Goal: Use online tool/utility: Utilize a website feature to perform a specific function

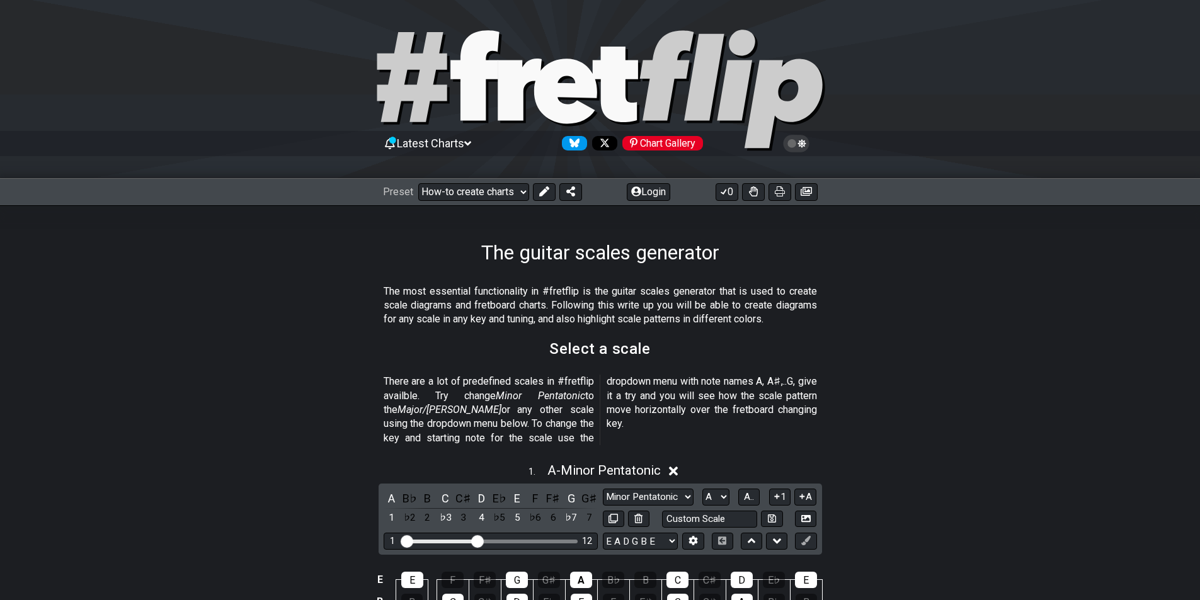
scroll to position [168, 0]
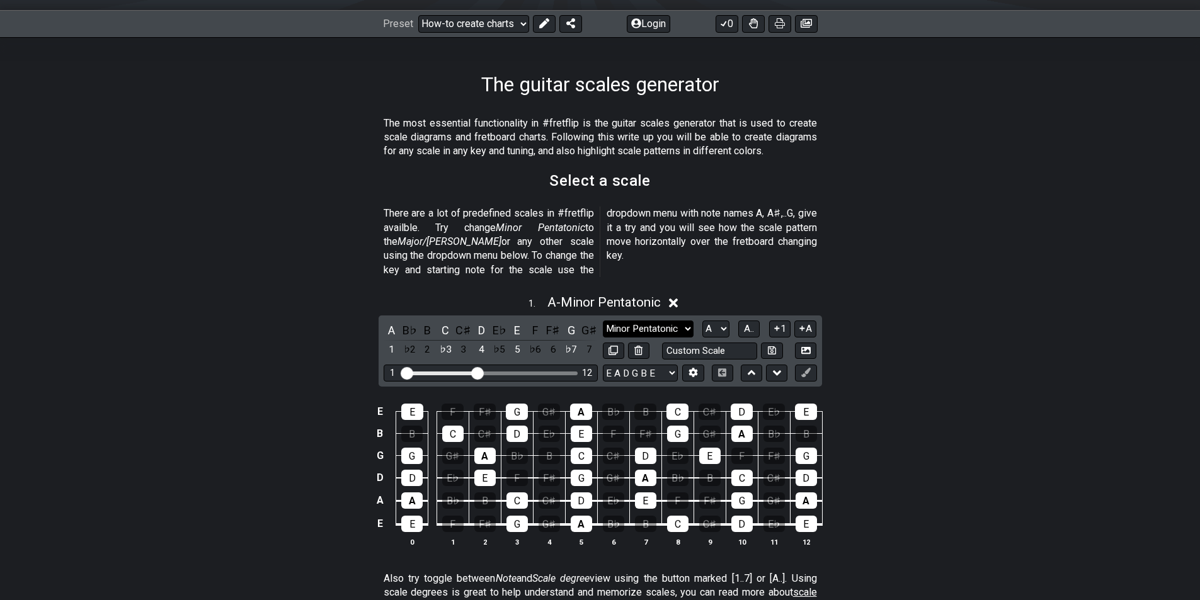
click at [681, 321] on select "Minor Pentatonic New Scale Minor Pentatonic Major Pentatonic Minor Blues Major …" at bounding box center [648, 329] width 91 height 17
select select "Major / [PERSON_NAME]"
click at [603, 321] on select "Minor Pentatonic New Scale Minor Pentatonic Major Pentatonic Minor Blues Major …" at bounding box center [648, 329] width 91 height 17
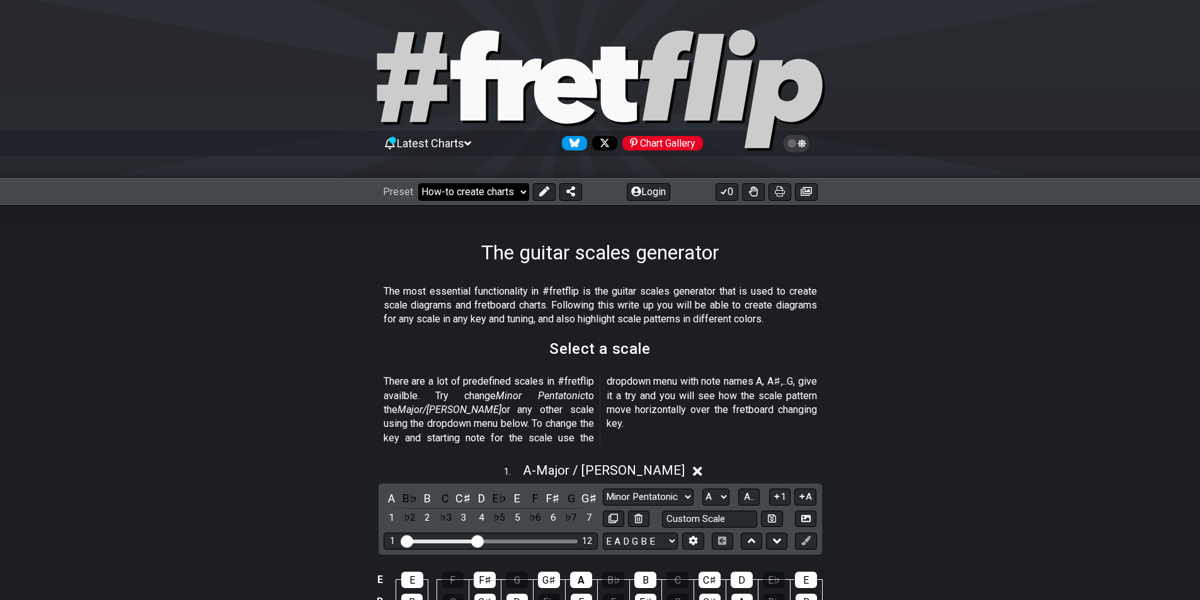
click at [523, 191] on select "Welcome to #fretflip! Initial Preset Custom Preset Minor Pentatonic Major Penta…" at bounding box center [473, 192] width 111 height 18
click at [418, 183] on select "Welcome to #fretflip! Initial Preset Custom Preset Minor Pentatonic Major Penta…" at bounding box center [473, 192] width 111 height 18
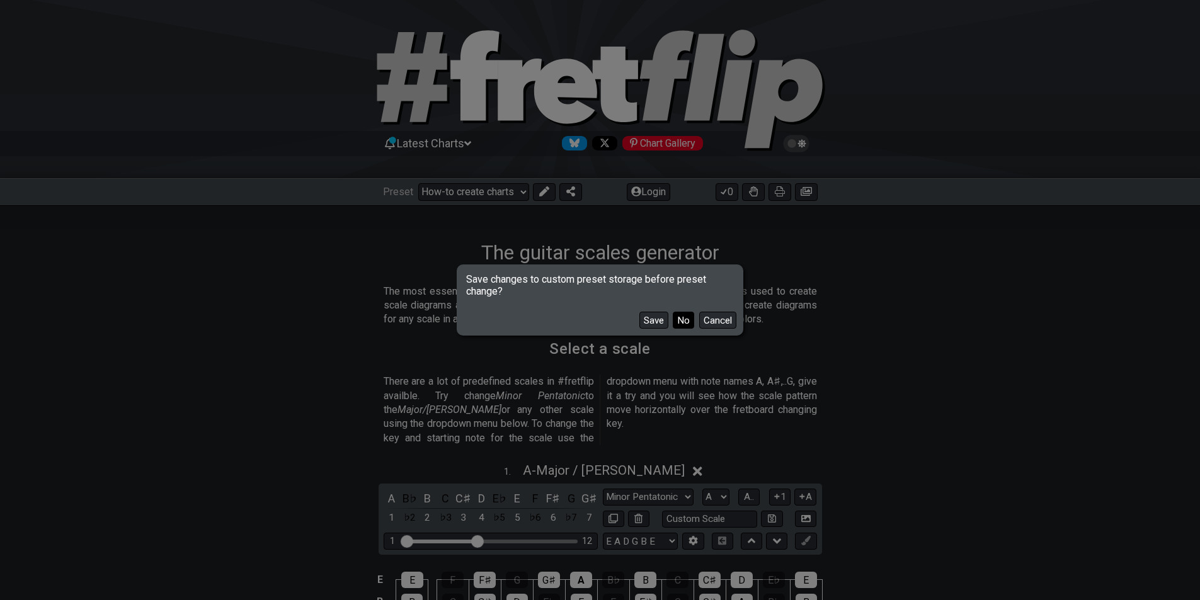
click at [677, 324] on button "No" at bounding box center [683, 320] width 21 height 17
select select "/3nps-caged-shapes"
select select "A"
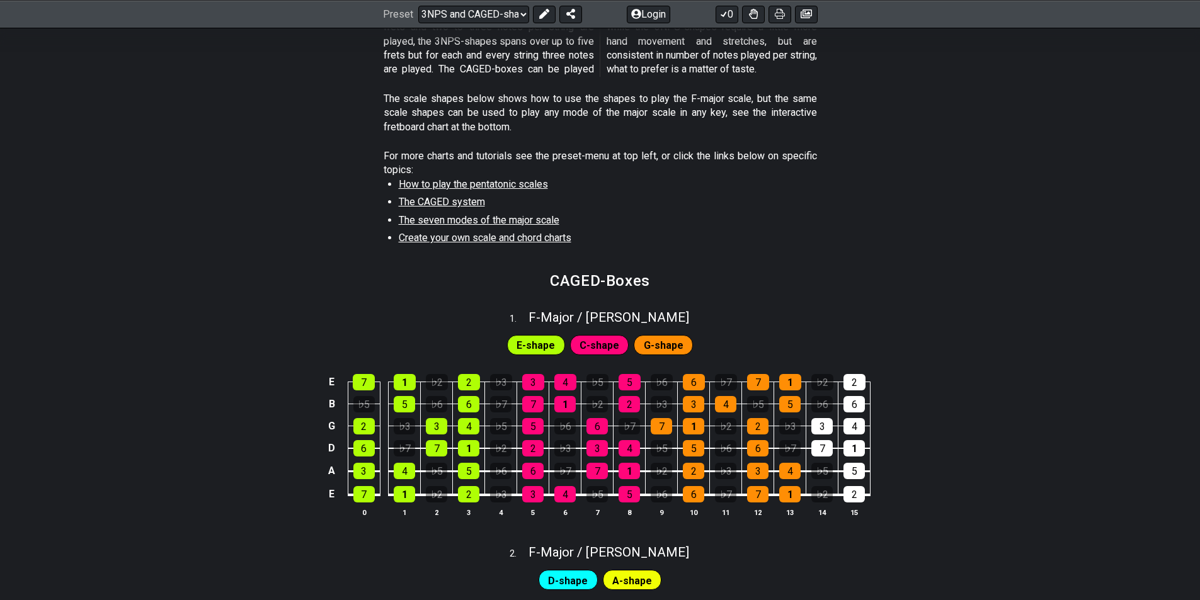
scroll to position [504, 0]
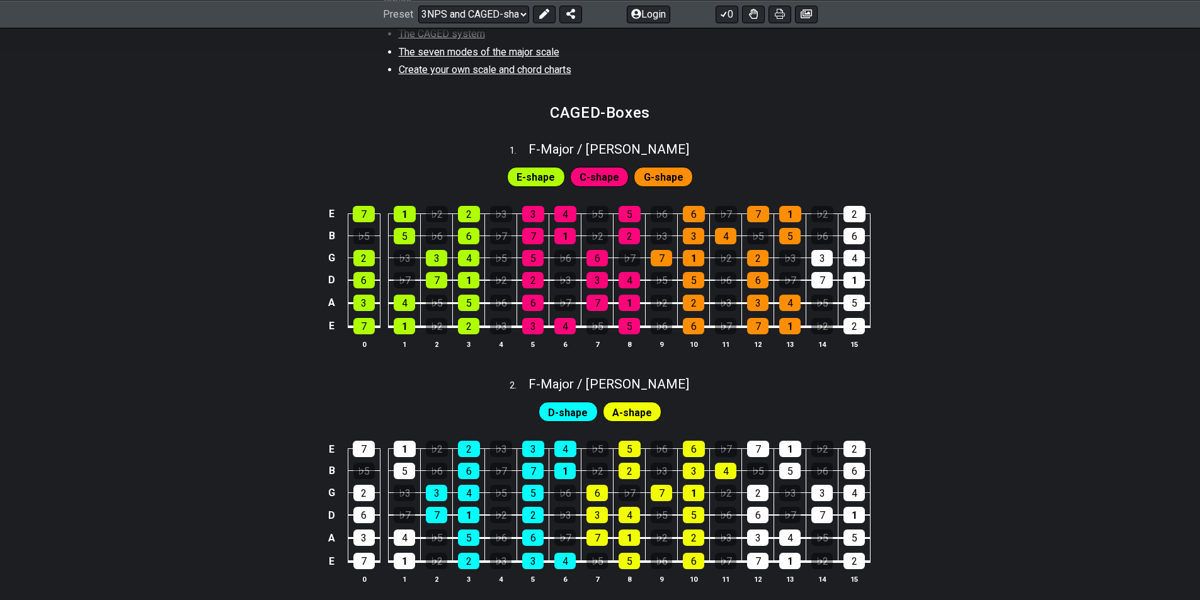
click at [607, 178] on span "C-shape" at bounding box center [599, 177] width 40 height 18
click at [681, 179] on span "G-shape" at bounding box center [664, 177] width 40 height 18
click at [530, 331] on div "3" at bounding box center [532, 326] width 21 height 16
click at [532, 331] on div "3" at bounding box center [532, 326] width 21 height 16
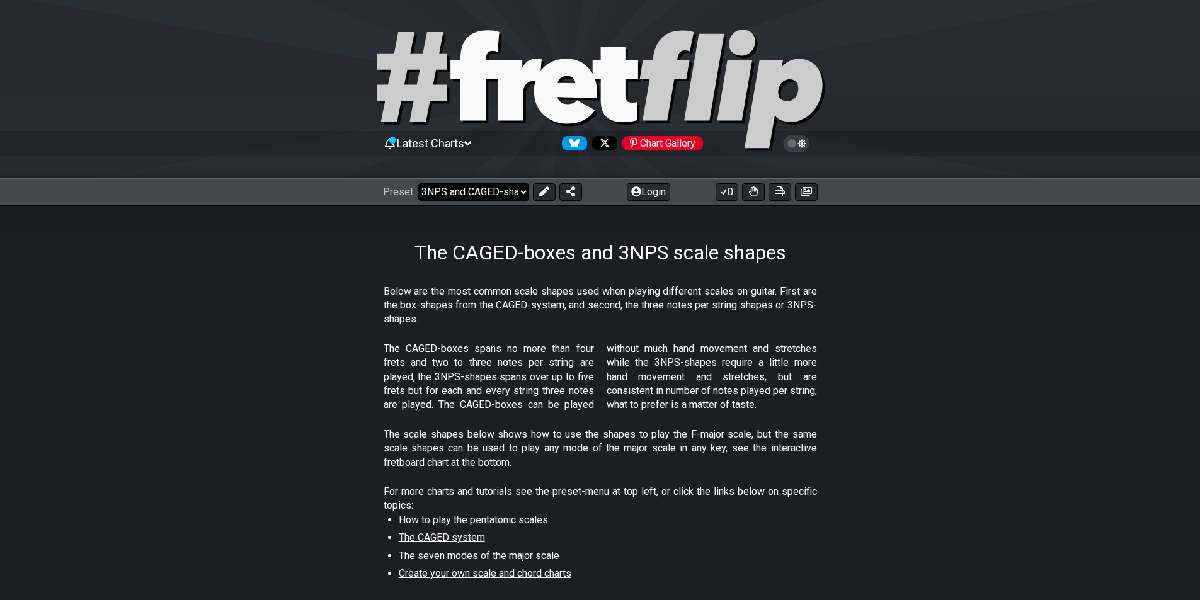
click at [504, 194] on select "Welcome to #fretflip! Initial Preset Custom Preset Minor Pentatonic Major Penta…" at bounding box center [473, 192] width 111 height 18
click at [418, 183] on select "Welcome to #fretflip! Initial Preset Custom Preset Minor Pentatonic Major Penta…" at bounding box center [473, 192] width 111 height 18
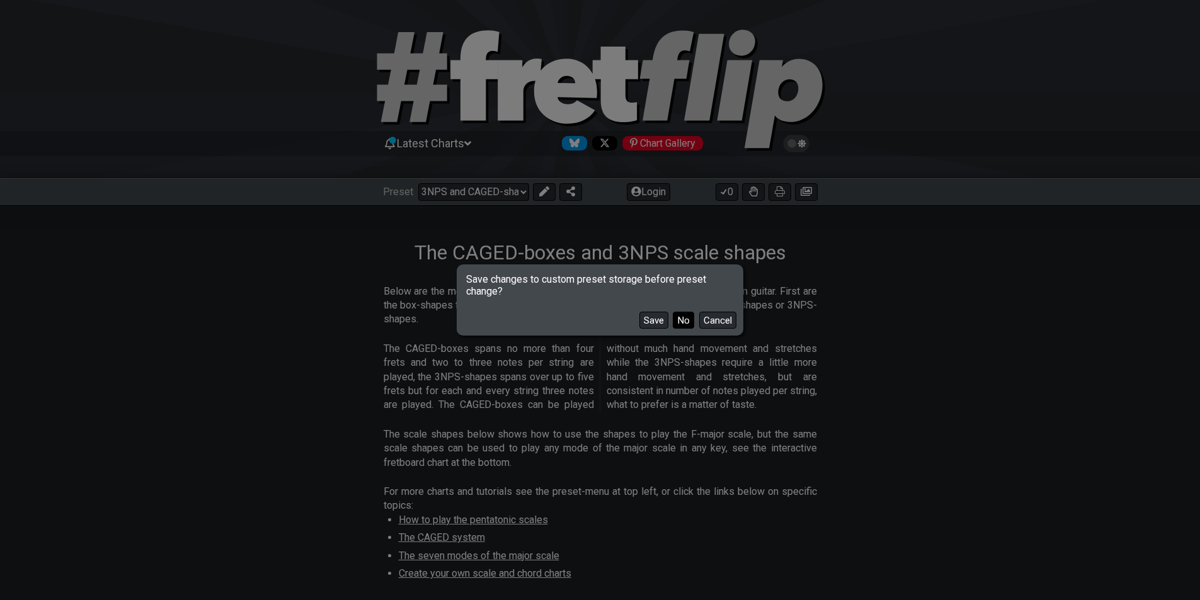
click at [686, 319] on button "No" at bounding box center [683, 320] width 21 height 17
select select "/welcome"
select select "C"
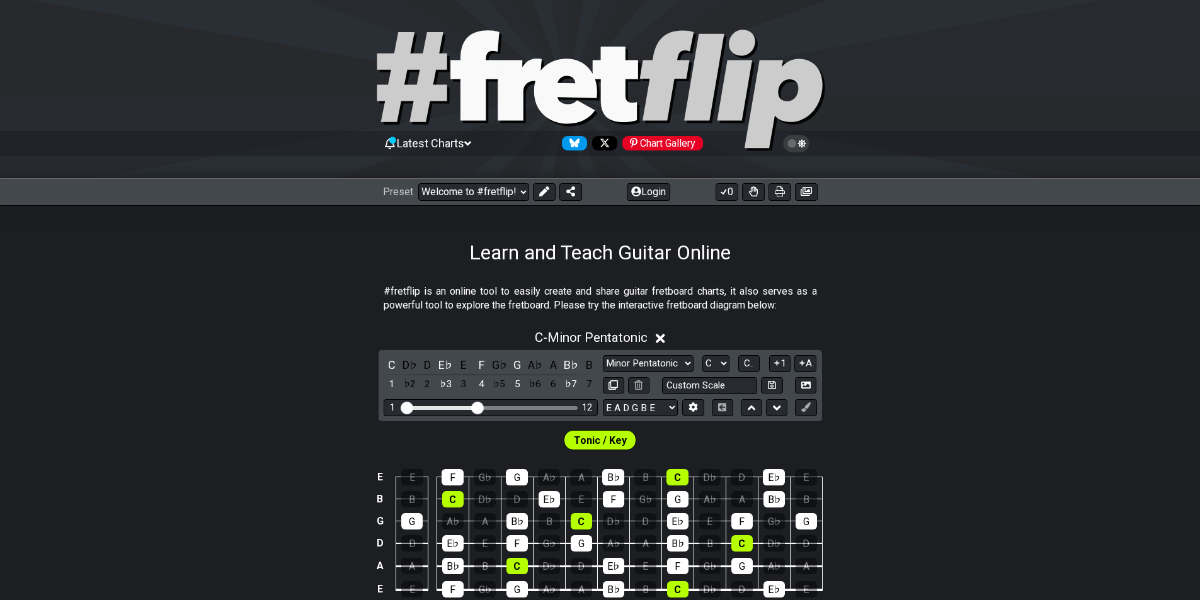
scroll to position [168, 0]
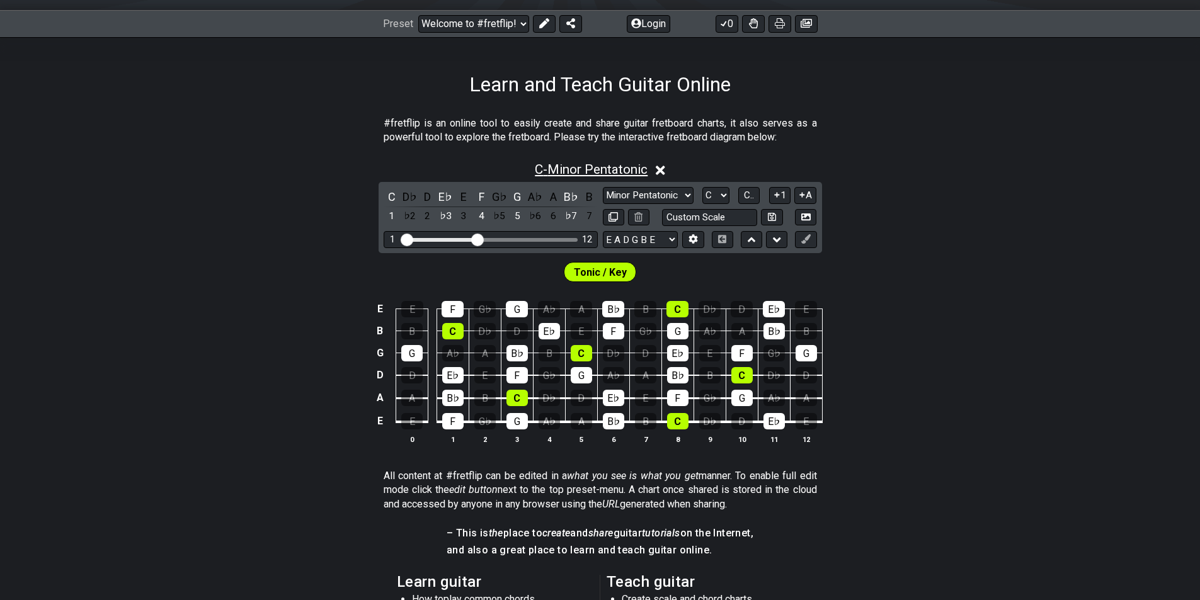
click at [574, 168] on span "C - Minor Pentatonic" at bounding box center [591, 169] width 113 height 15
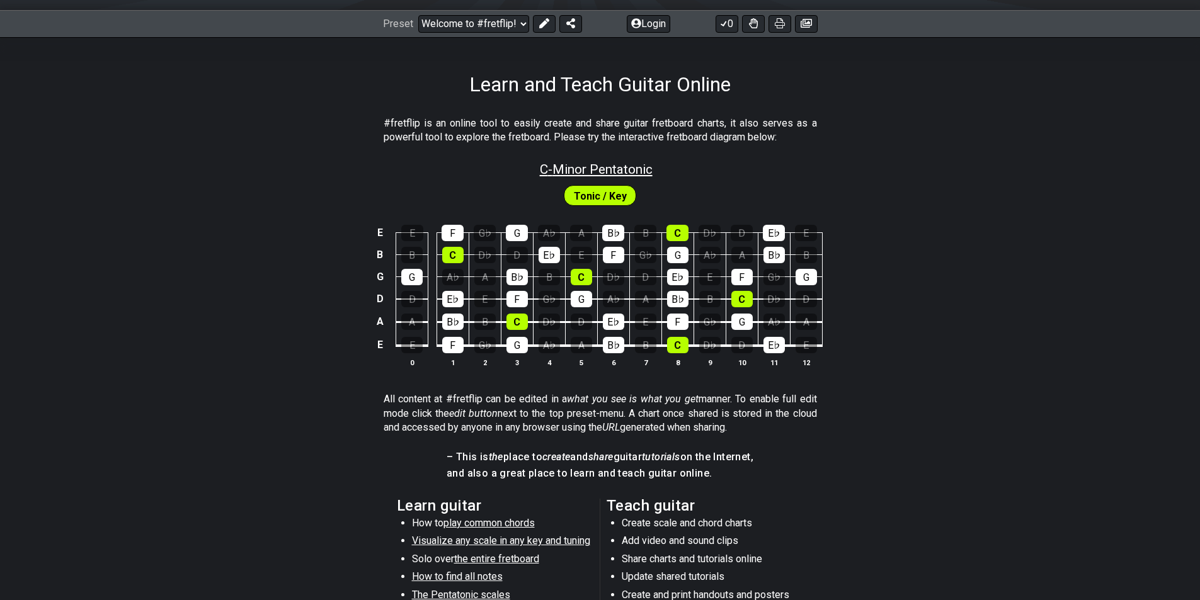
click at [574, 168] on span "C - Minor Pentatonic" at bounding box center [596, 169] width 113 height 15
select select "C"
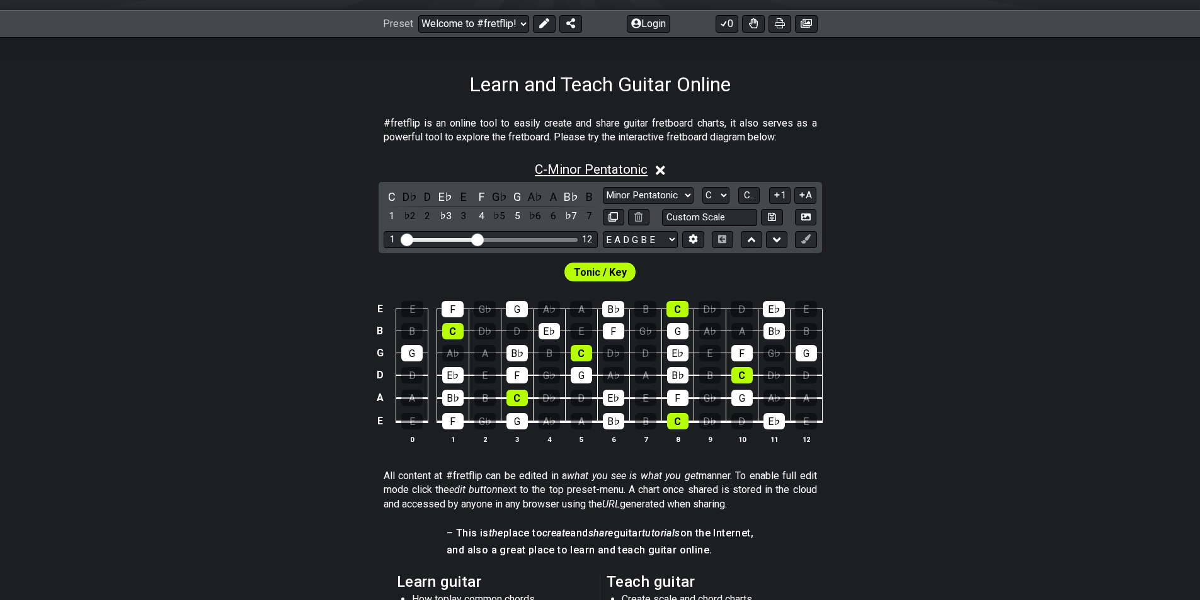
click at [574, 168] on span "C - Minor Pentatonic" at bounding box center [591, 169] width 113 height 15
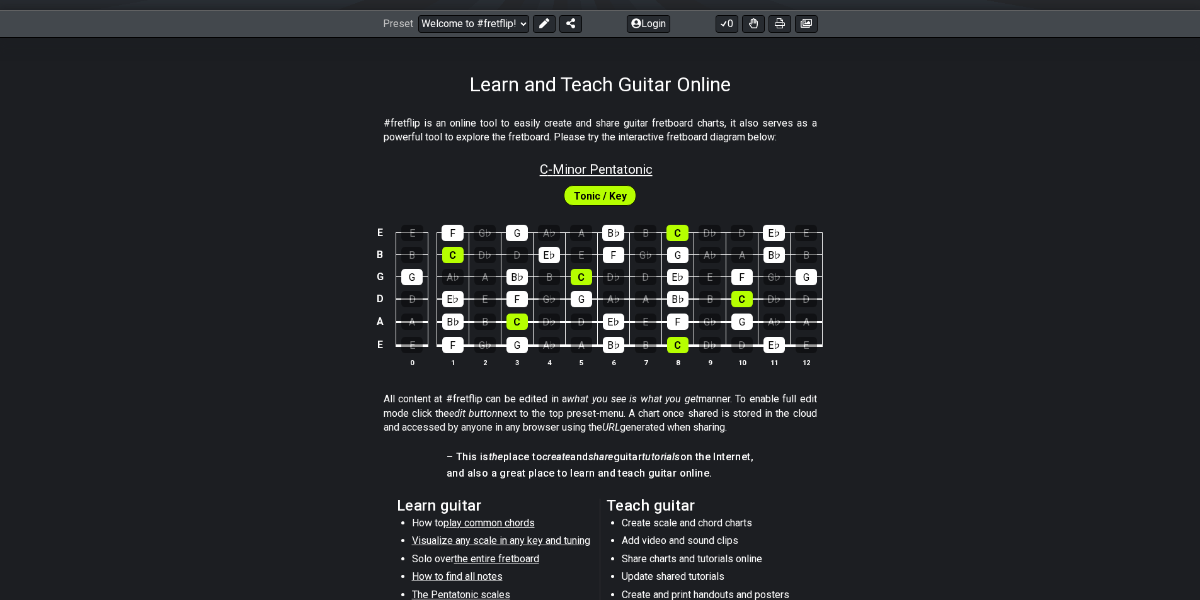
click at [574, 168] on span "C - Minor Pentatonic" at bounding box center [596, 169] width 113 height 15
select select "C"
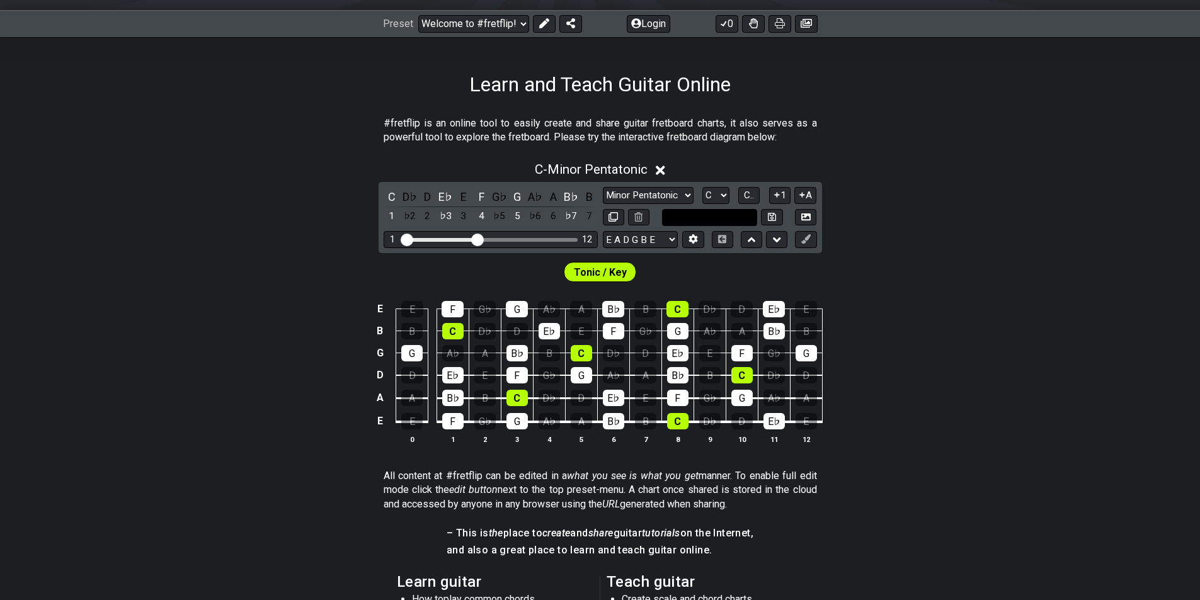
click at [681, 219] on input "text" at bounding box center [710, 217] width 96 height 17
type input "Custom Scale"
click at [671, 193] on select "Minor Pentatonic Click to edit Minor Pentatonic Major Pentatonic Minor Blues Ma…" at bounding box center [648, 195] width 91 height 17
select select "Major / [PERSON_NAME]"
click at [603, 187] on select "Minor Pentatonic Click to edit Minor Pentatonic Major Pentatonic Minor Blues Ma…" at bounding box center [648, 195] width 91 height 17
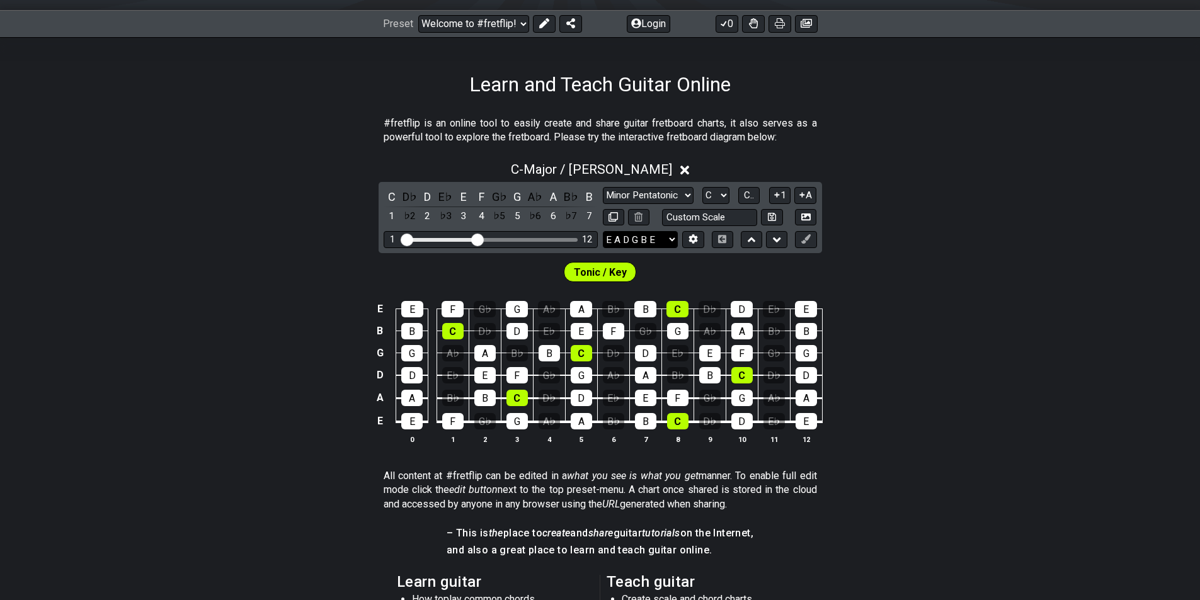
click at [649, 244] on select "E A D G B E E A D G B E E A D G B E B E A D F♯ B A D G C E A D A D G B E E♭ A♭ …" at bounding box center [640, 239] width 75 height 17
click at [690, 242] on icon at bounding box center [693, 239] width 9 height 9
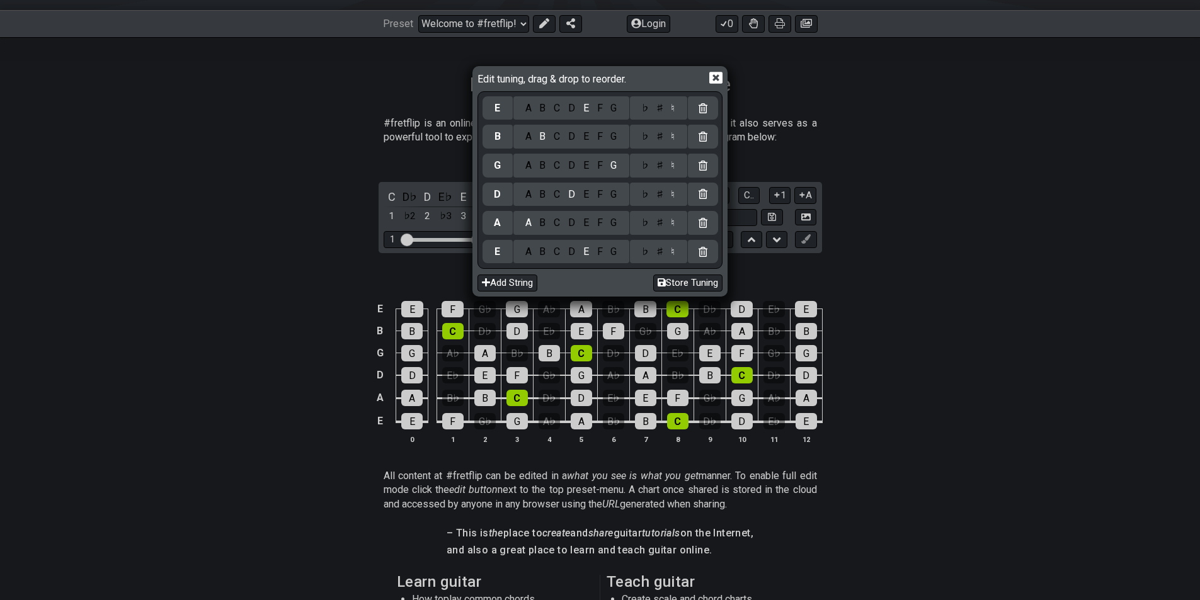
click at [950, 218] on div "Edit tuning, drag & drop to reorder. E A B C D E F G ♭ ♯ ♮ B A B C D E F G ♭ ♯ …" at bounding box center [600, 300] width 1200 height 600
click at [714, 81] on icon at bounding box center [715, 77] width 13 height 13
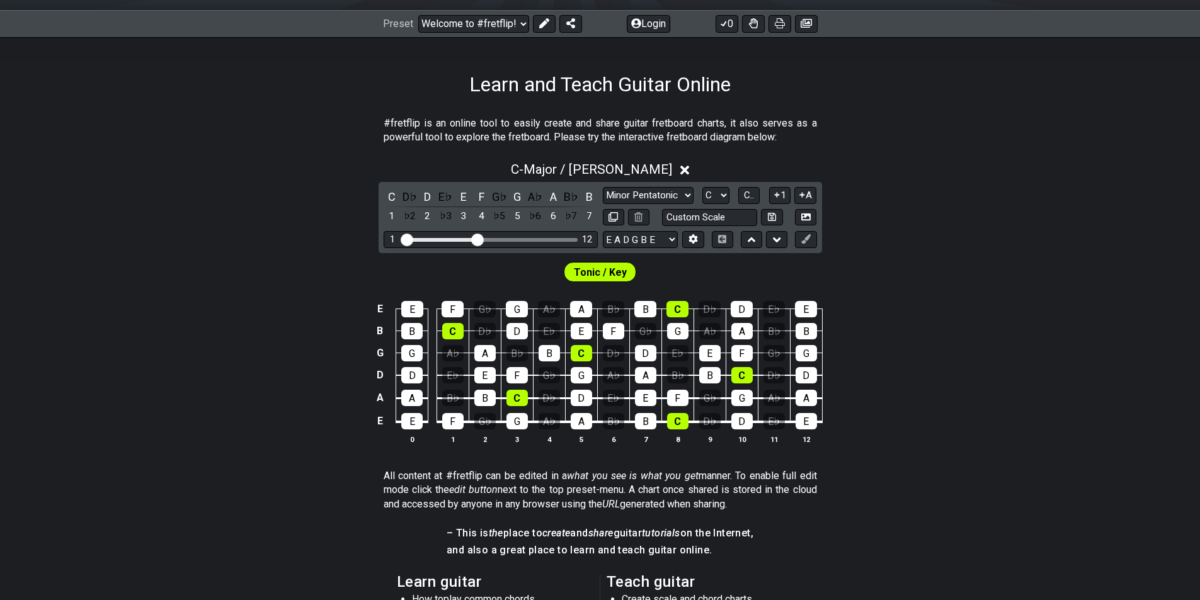
click at [623, 278] on span "Tonic / Key" at bounding box center [600, 272] width 53 height 18
drag, startPoint x: 482, startPoint y: 239, endPoint x: 578, endPoint y: 239, distance: 95.7
click at [578, 239] on input "Visible fret range" at bounding box center [490, 239] width 179 height 0
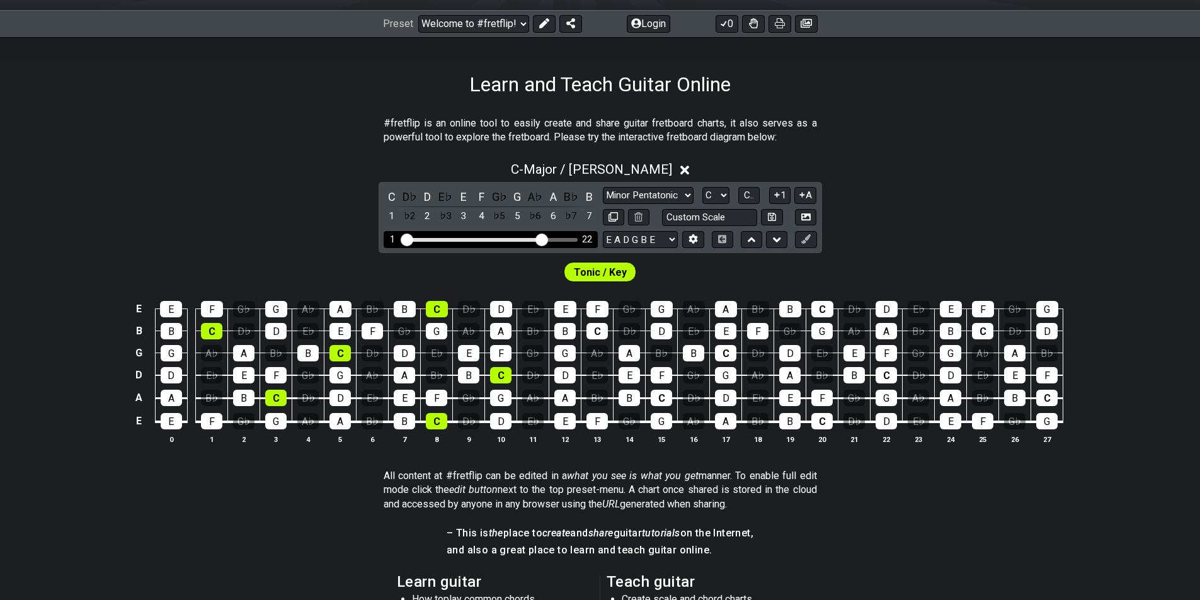
drag, startPoint x: 577, startPoint y: 242, endPoint x: 539, endPoint y: 235, distance: 38.5
click at [539, 239] on input "Visible fret range" at bounding box center [490, 239] width 179 height 0
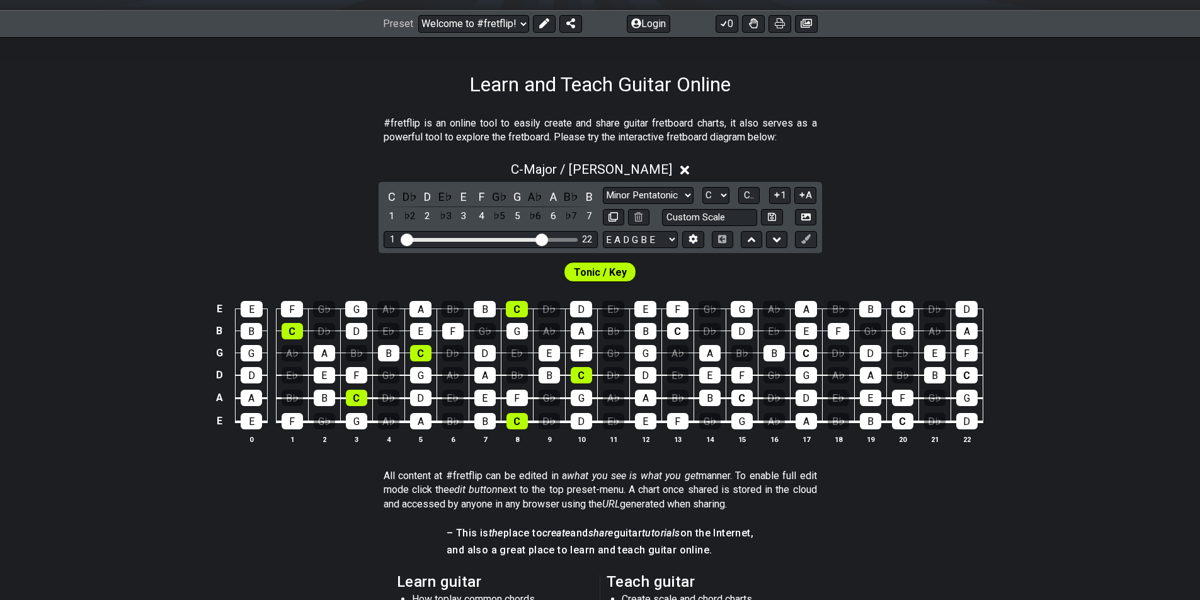
drag, startPoint x: 539, startPoint y: 235, endPoint x: 972, endPoint y: 229, distance: 432.7
click at [972, 229] on div "C - Major / Ionian C D♭ D E♭ E F G♭ G A♭ A B♭ B 1 ♭2 2 ♭3 3 4 ♭5 5 ♭6 6 ♭7 7 Mi…" at bounding box center [600, 307] width 1200 height 307
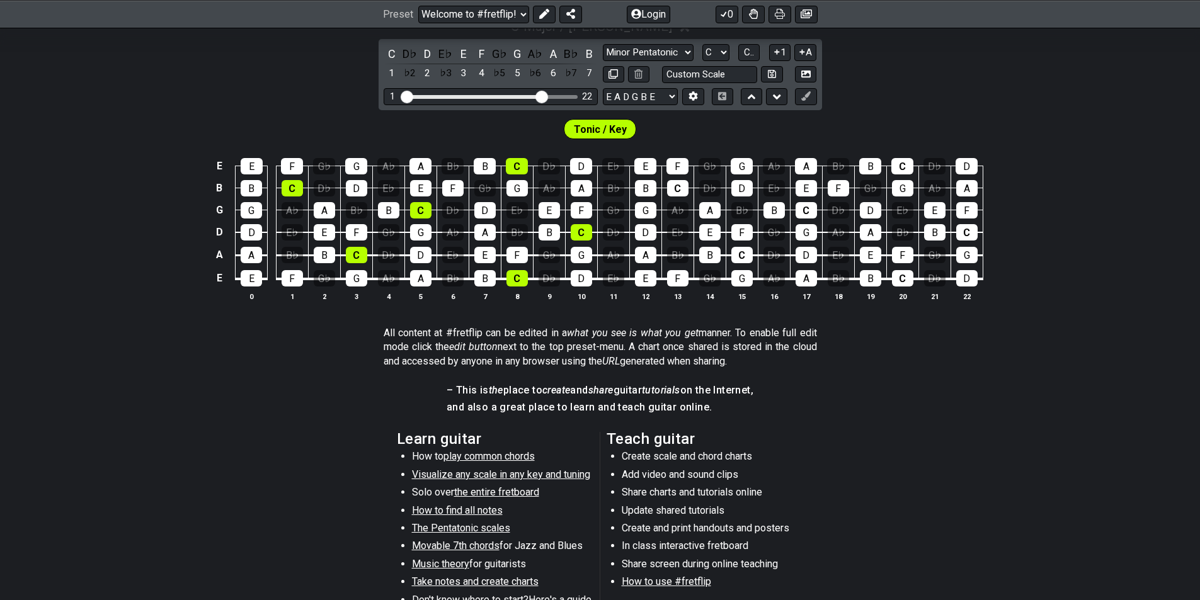
scroll to position [336, 0]
